Goal: Book appointment/travel/reservation

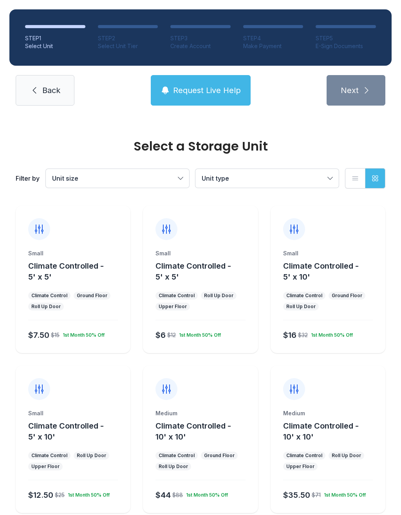
click at [182, 290] on div "Small Climate Controlled - 5' x 5' Climate Control Roll Up Door Upper Floor $6 …" at bounding box center [200, 302] width 115 height 104
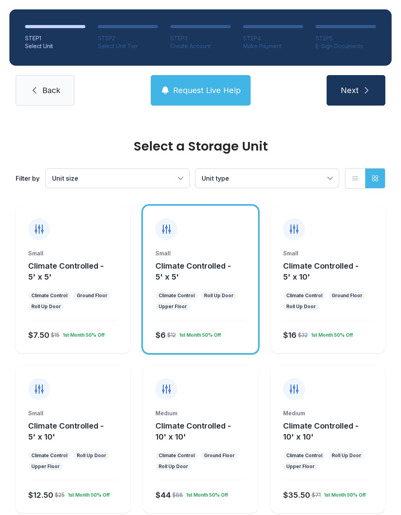
click at [74, 255] on div "Small" at bounding box center [73, 254] width 90 height 8
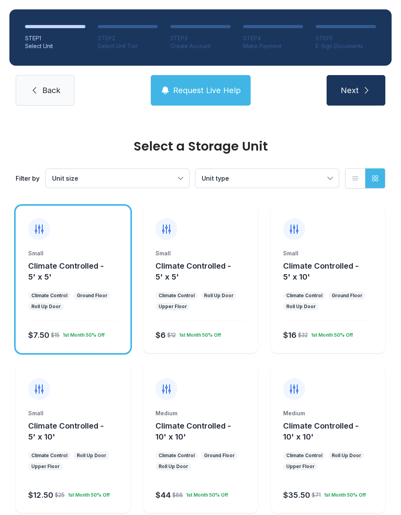
click at [352, 92] on span "Next" at bounding box center [349, 90] width 18 height 11
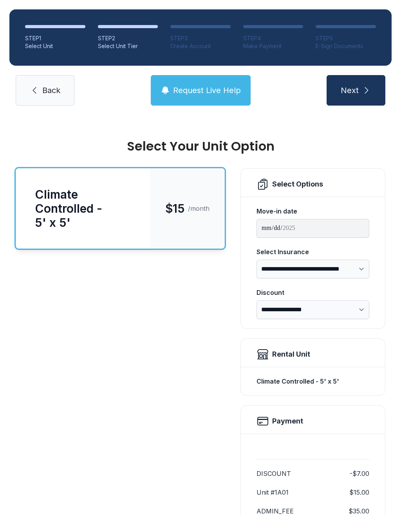
click at [355, 92] on span "Next" at bounding box center [349, 90] width 18 height 11
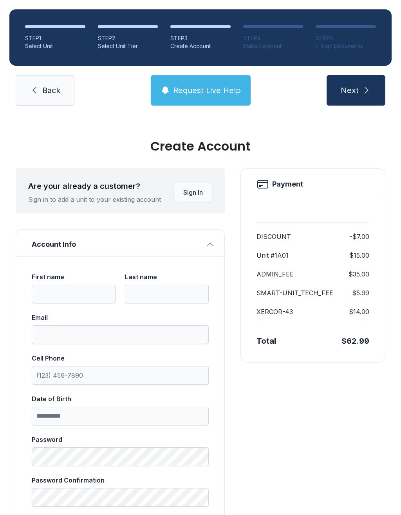
click at [40, 91] on link "Back" at bounding box center [45, 90] width 59 height 31
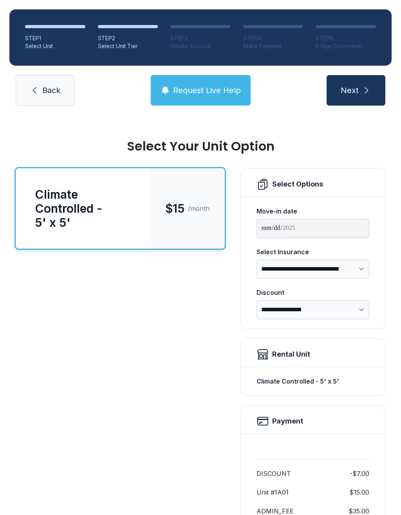
click at [43, 89] on span "Back" at bounding box center [51, 90] width 18 height 11
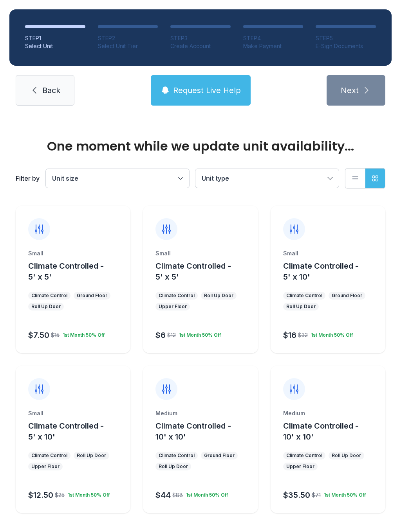
click at [43, 86] on span "Back" at bounding box center [51, 90] width 18 height 11
